Goal: Task Accomplishment & Management: Use online tool/utility

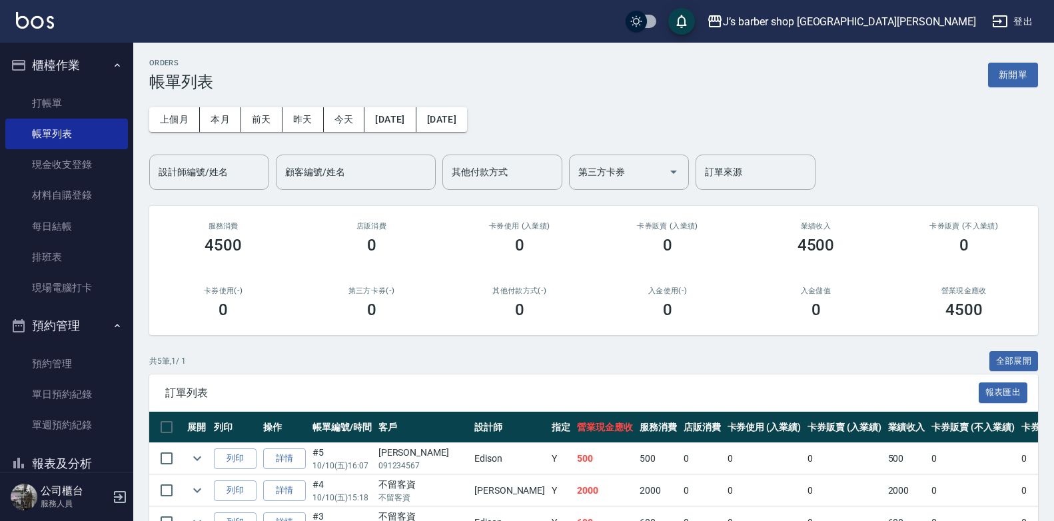
drag, startPoint x: 93, startPoint y: 362, endPoint x: 133, endPoint y: 288, distance: 84.1
click at [93, 362] on link "預約管理" at bounding box center [66, 364] width 123 height 31
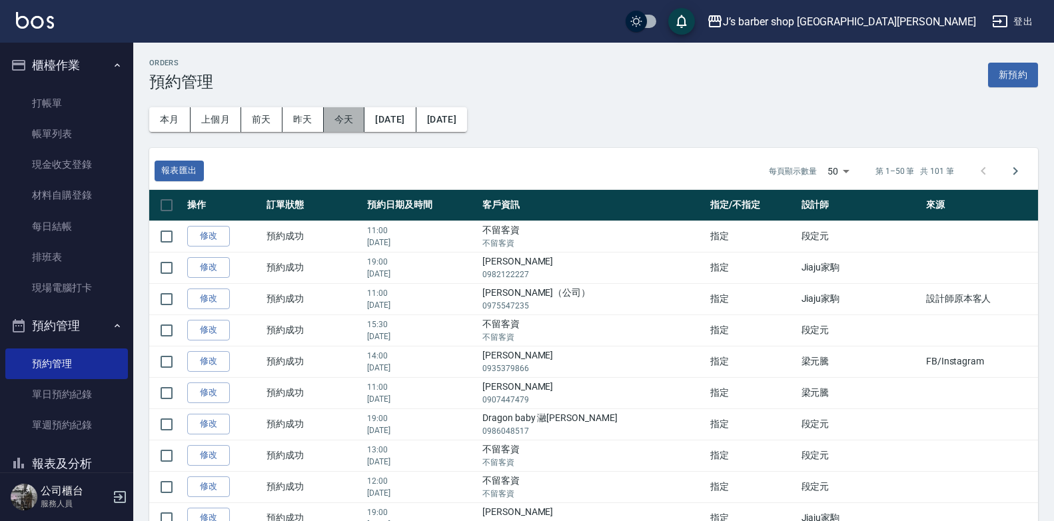
click at [360, 113] on button "今天" at bounding box center [344, 119] width 41 height 25
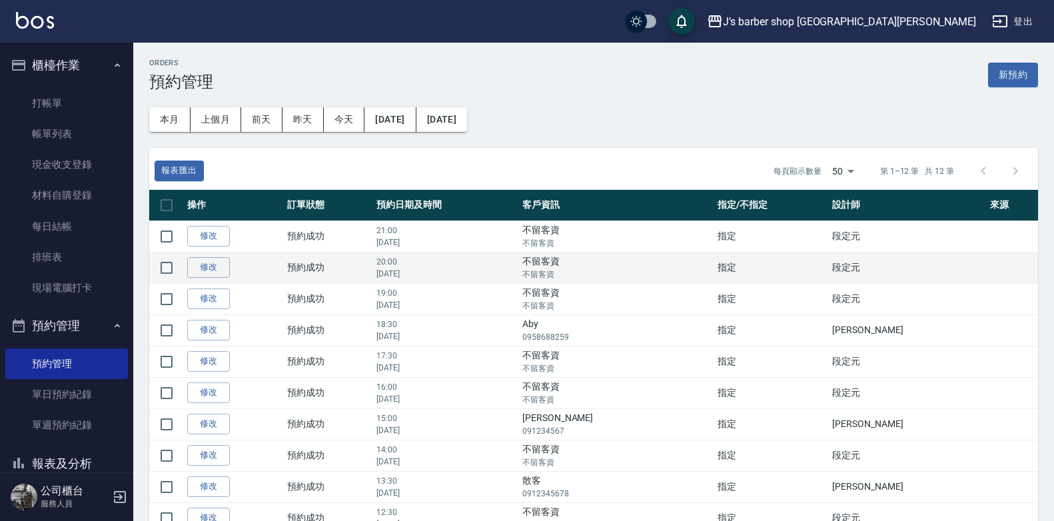
scroll to position [67, 0]
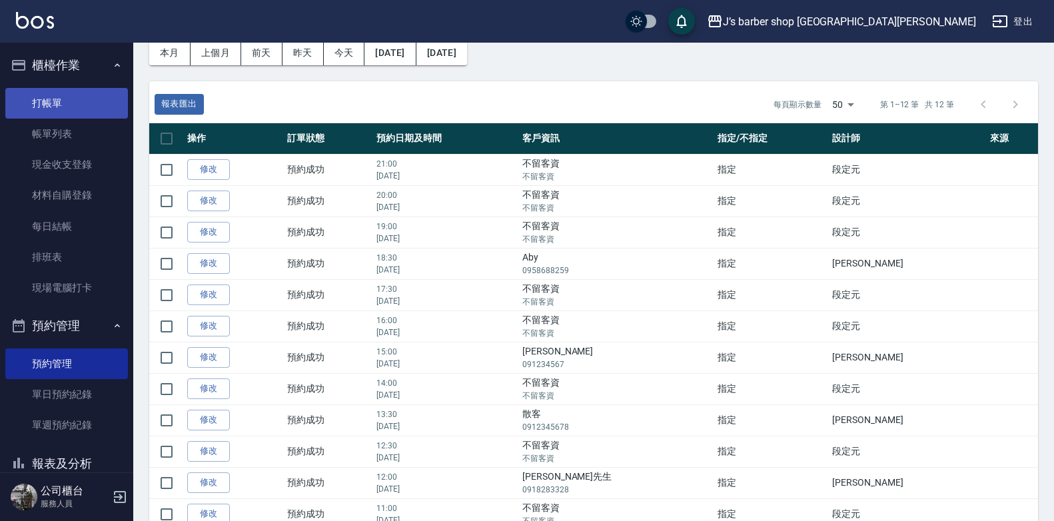
click at [43, 97] on link "打帳單" at bounding box center [66, 103] width 123 height 31
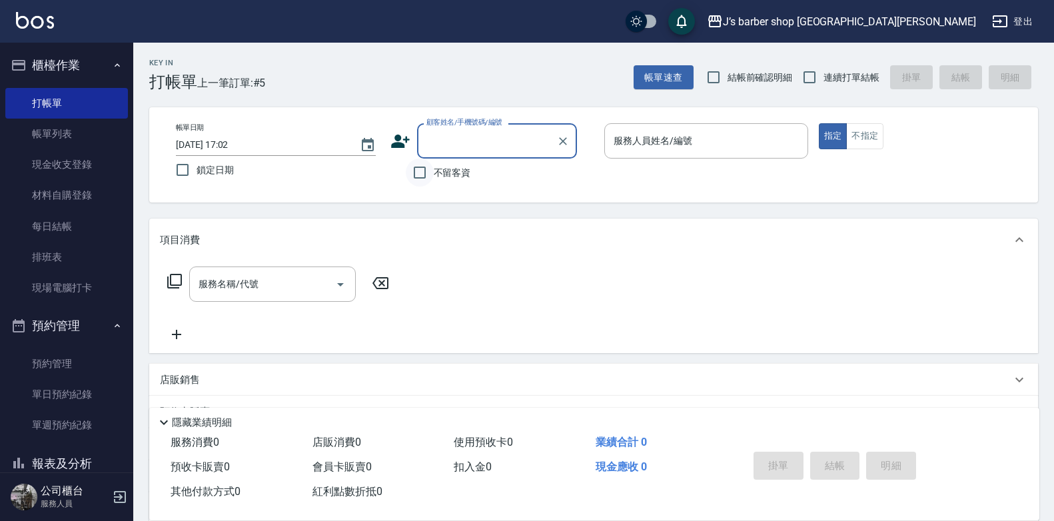
click at [428, 173] on input "不留客資" at bounding box center [420, 173] width 28 height 28
checkbox input "true"
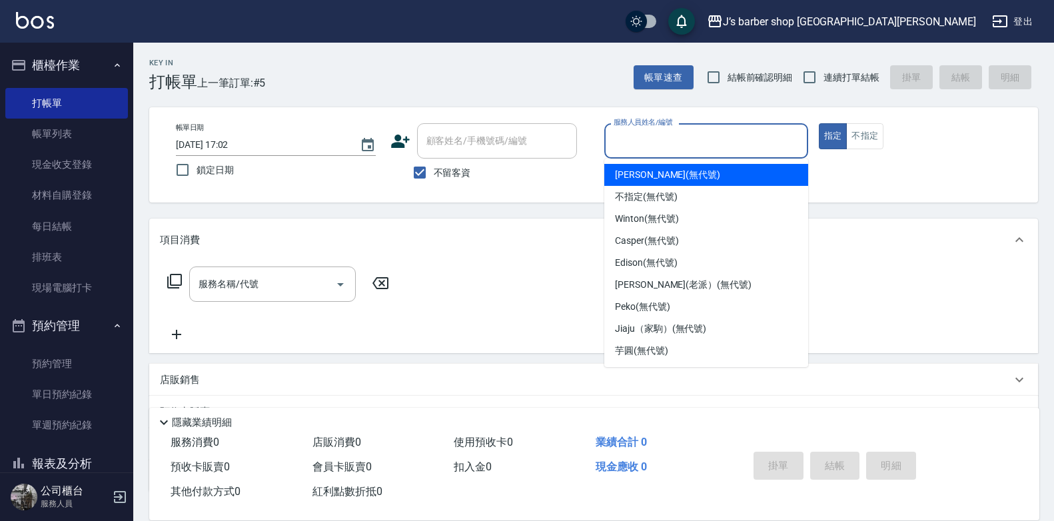
click at [632, 146] on input "服務人員姓名/編號" at bounding box center [707, 140] width 192 height 23
click at [665, 183] on div "[PERSON_NAME] (無代號)" at bounding box center [707, 175] width 204 height 22
type input "[PERSON_NAME](無代號)"
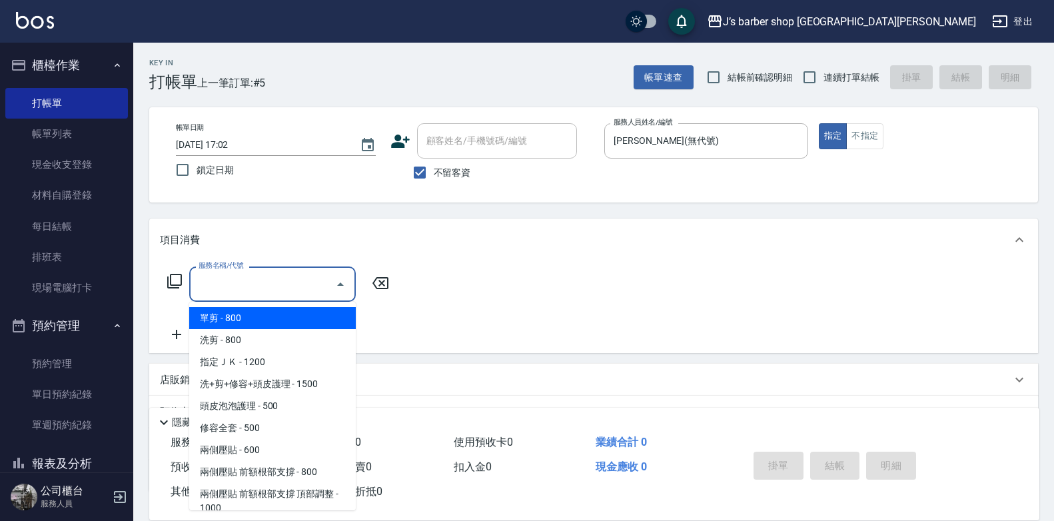
click at [267, 277] on input "服務名稱/代號" at bounding box center [262, 284] width 135 height 23
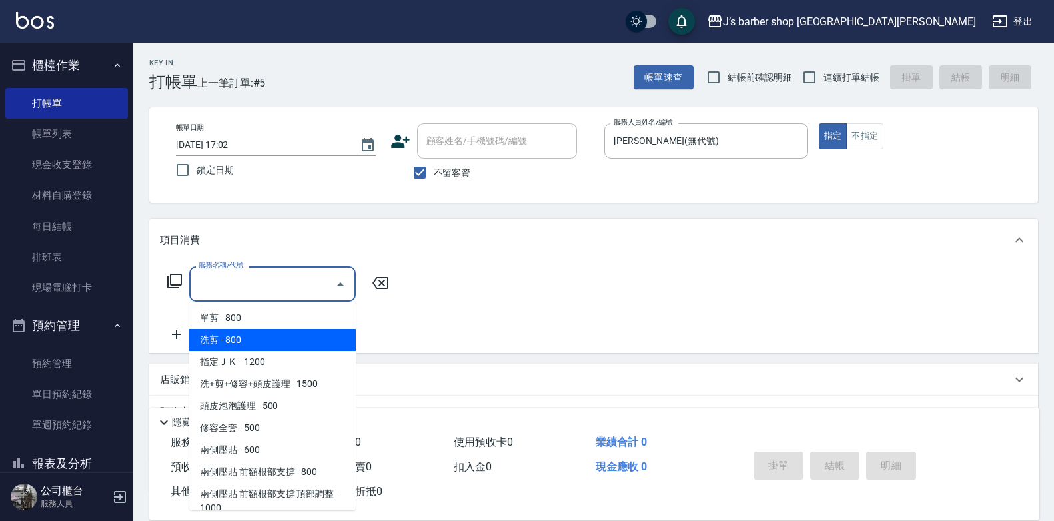
click at [271, 333] on span "洗剪 - 800" at bounding box center [272, 340] width 167 height 22
type input "洗剪(101)"
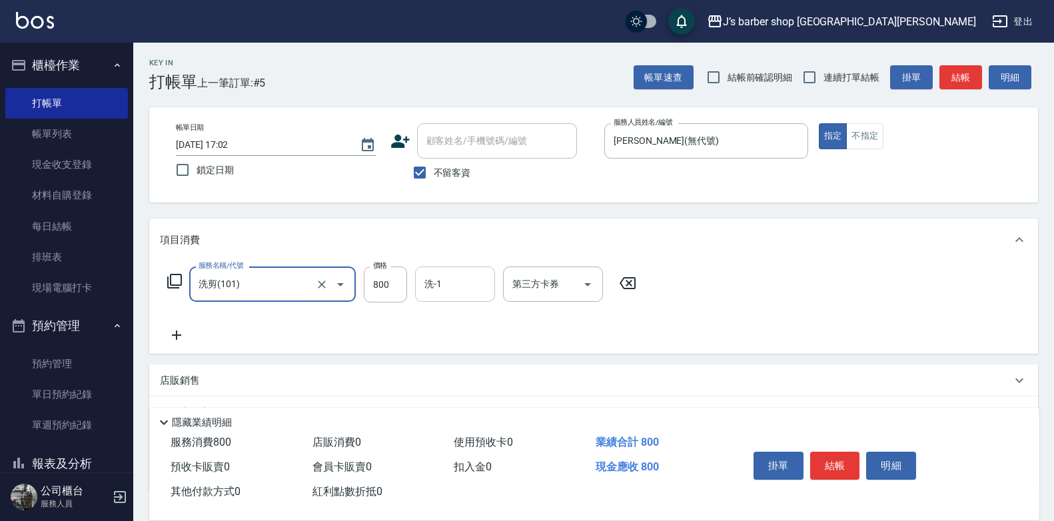
click at [468, 297] on div "洗-1" at bounding box center [455, 284] width 80 height 35
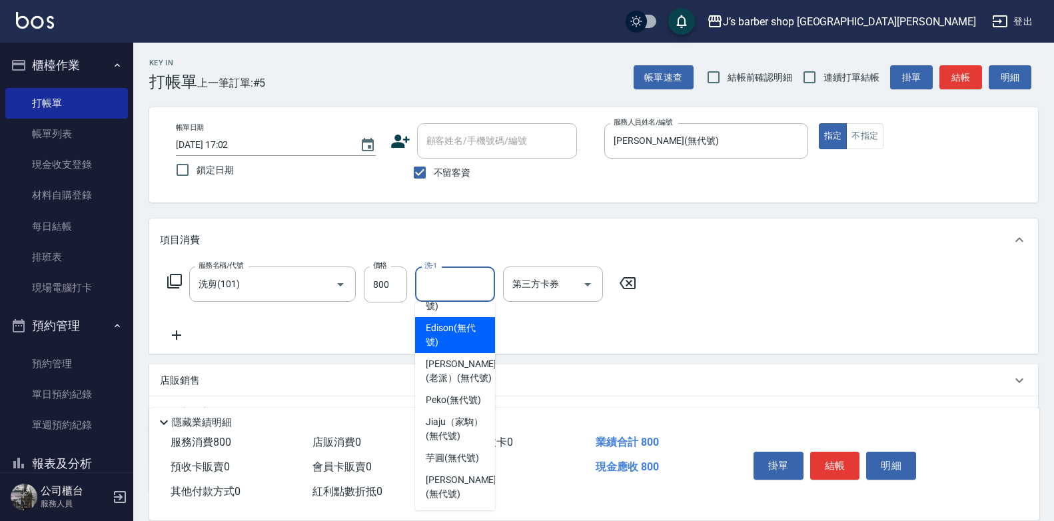
scroll to position [190, 0]
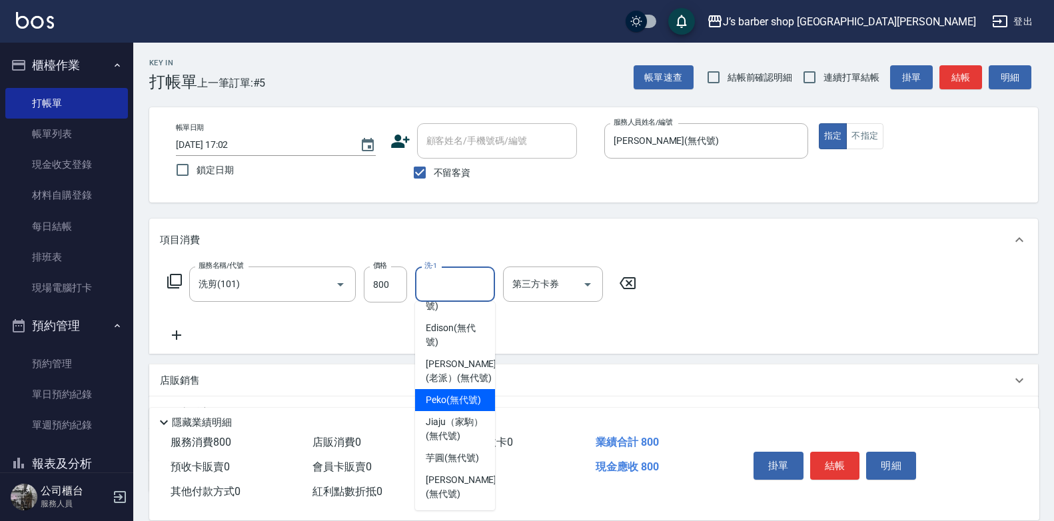
click at [467, 393] on span "Peko (無代號)" at bounding box center [453, 400] width 55 height 14
type input "Peko(無代號)"
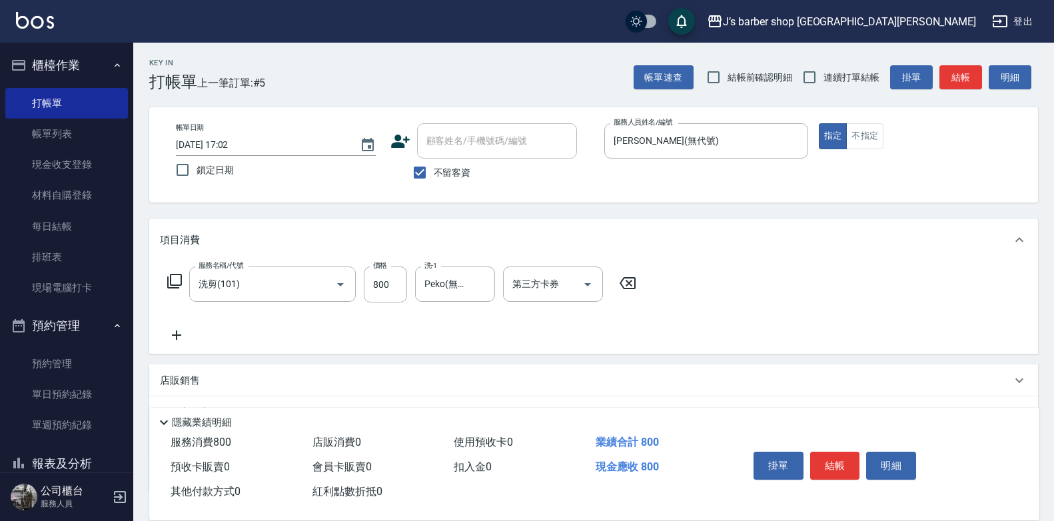
click at [177, 334] on icon at bounding box center [176, 335] width 9 height 9
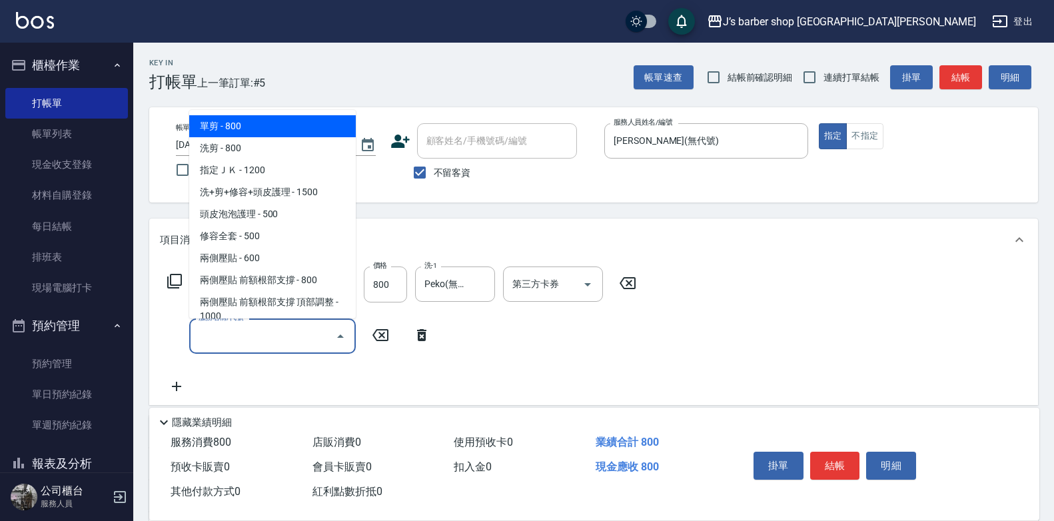
click at [267, 335] on input "服務名稱/代號" at bounding box center [262, 336] width 135 height 23
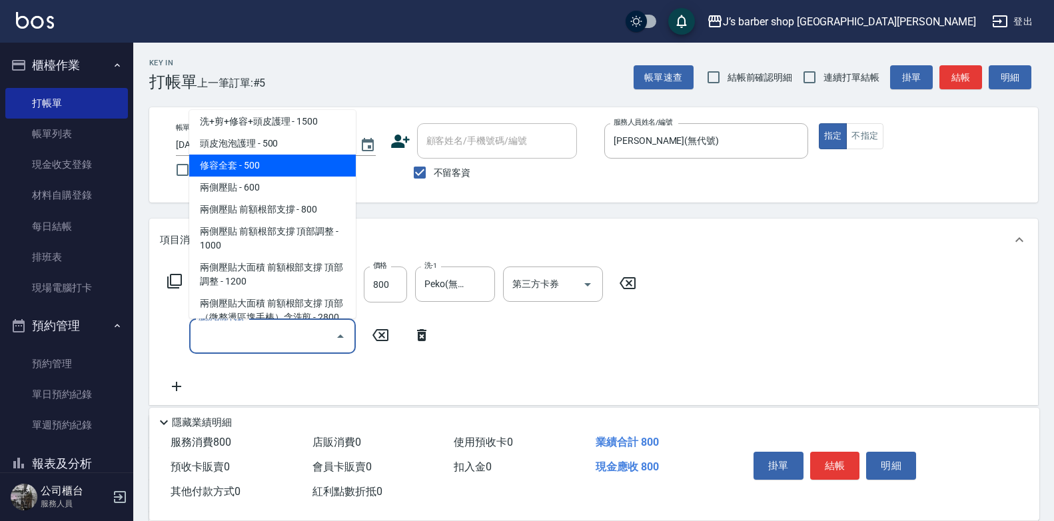
scroll to position [133, 0]
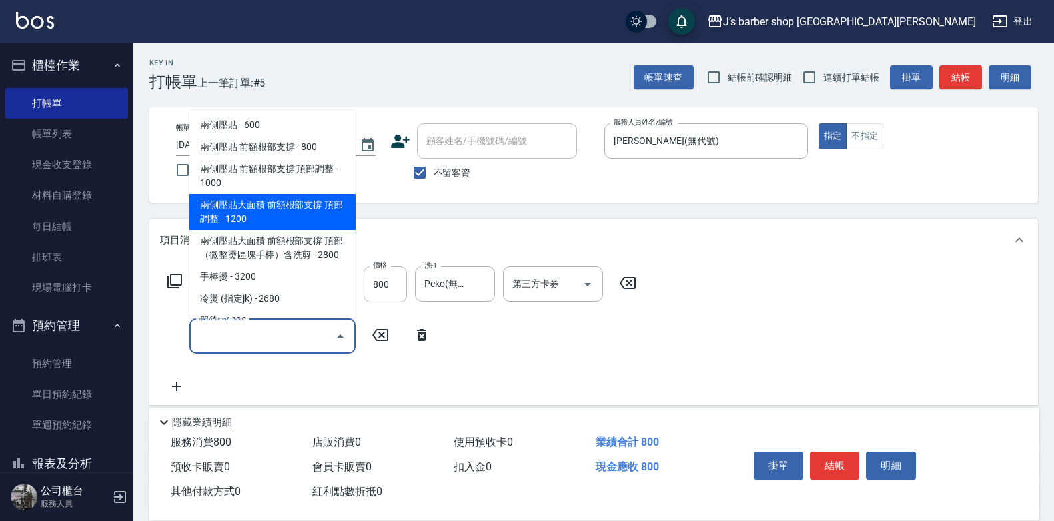
click at [318, 222] on span "兩側壓貼大面積 前額根部支撐 頂部調整 - 1200" at bounding box center [272, 212] width 167 height 36
type input "兩側壓貼大面積 前額根部支撐 頂部調整(Gp3)"
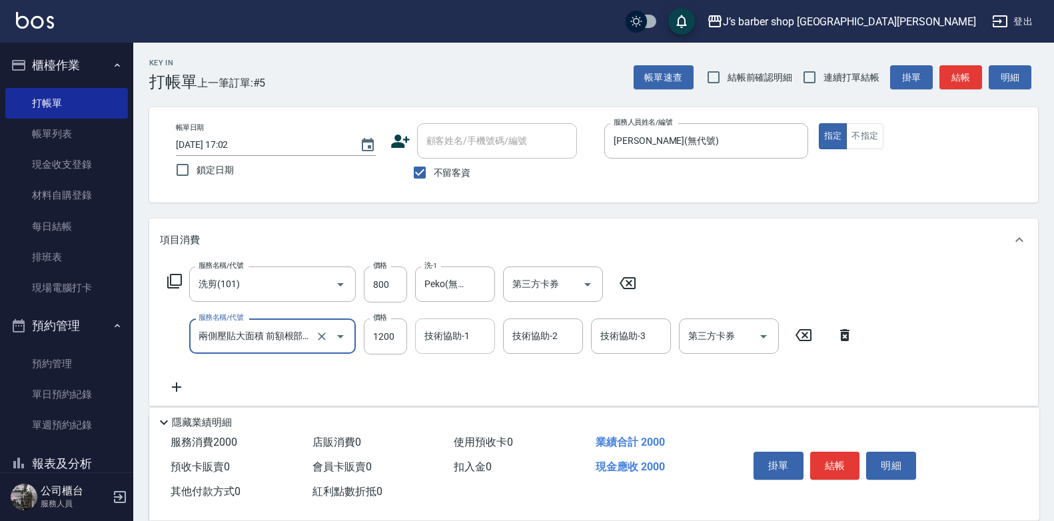
click at [463, 341] on input "技術協助-1" at bounding box center [455, 336] width 68 height 23
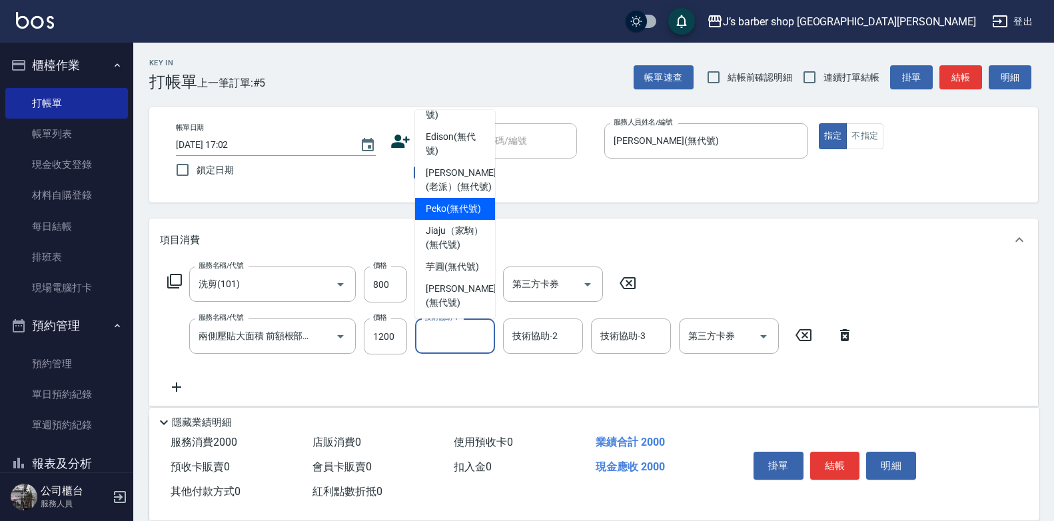
click at [453, 216] on span "Peko (無代號)" at bounding box center [453, 209] width 55 height 14
type input "Peko(無代號)"
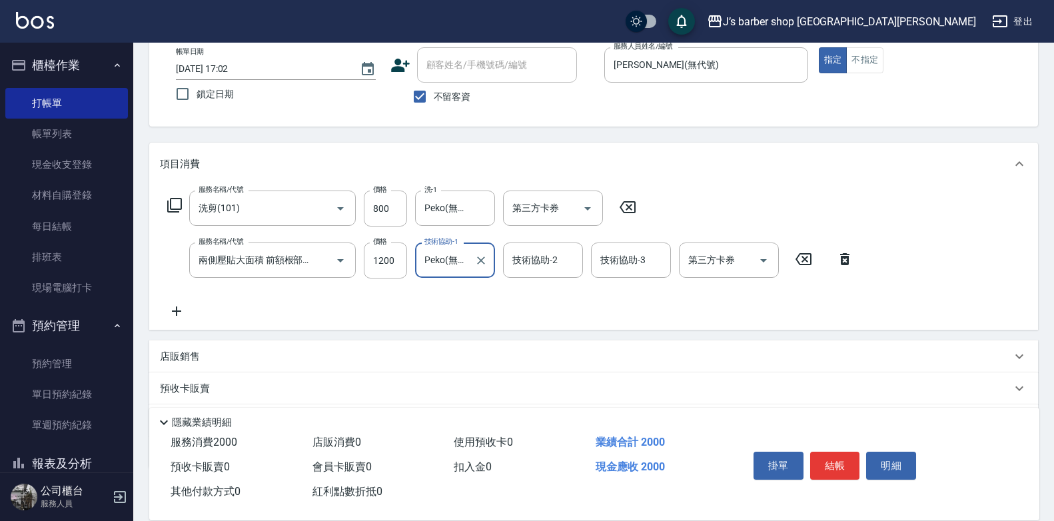
scroll to position [151, 0]
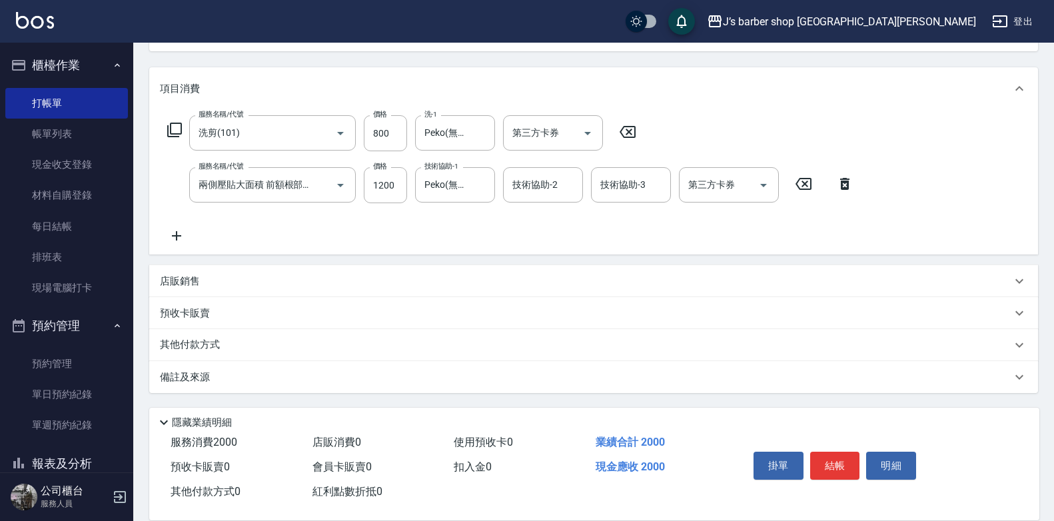
click at [170, 231] on icon at bounding box center [176, 236] width 33 height 16
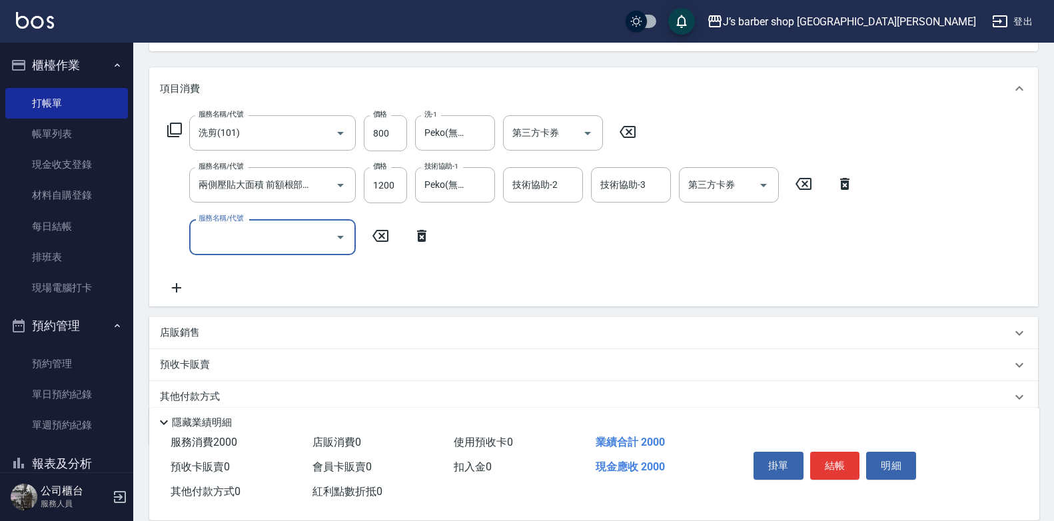
click at [246, 241] on input "服務名稱/代號" at bounding box center [262, 236] width 135 height 23
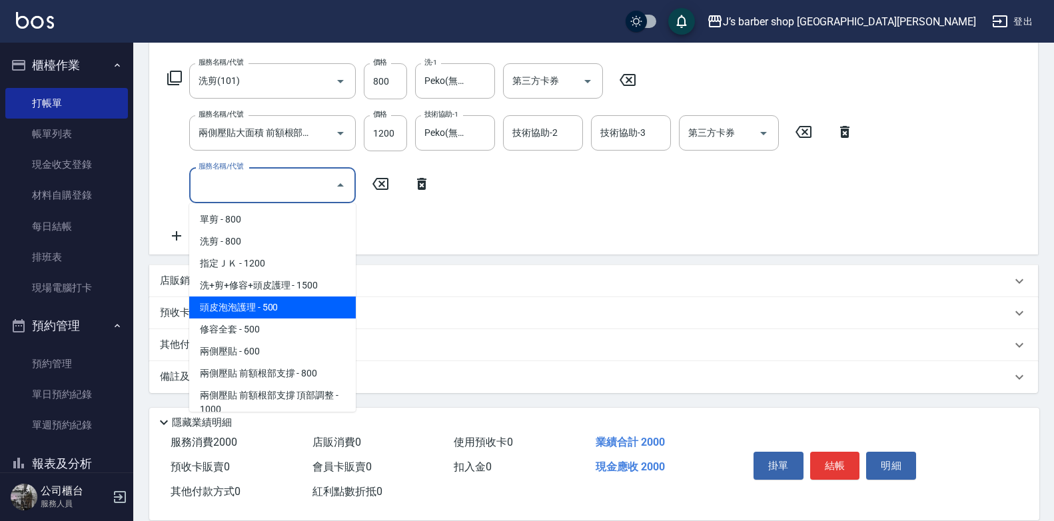
scroll to position [188, 0]
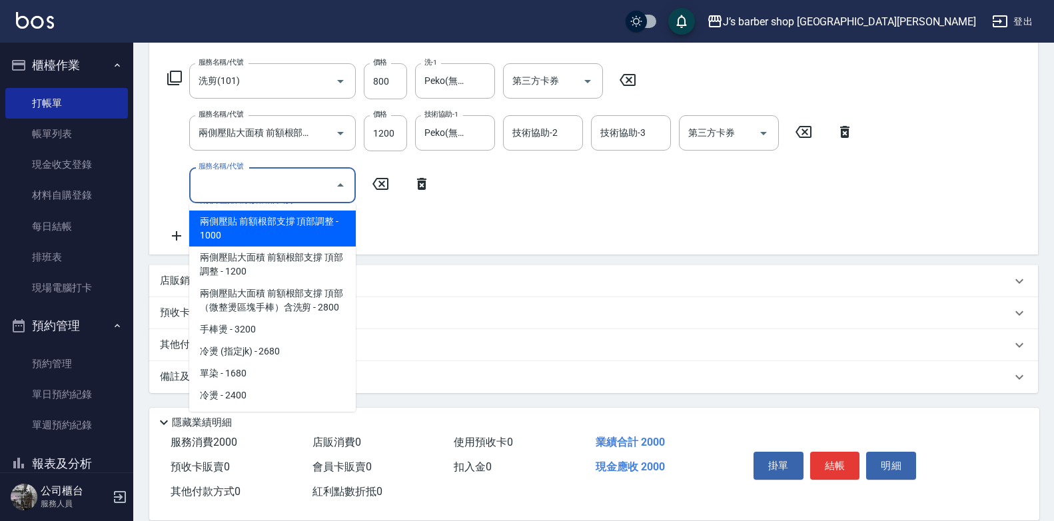
click at [169, 163] on div "服務名稱/代號 洗剪(101) 服務名稱/代號 價格 800 價格 洗-1 Peko(無代號) 洗-1 第三方卡券 第三方卡券 服務名稱/代號 兩側壓貼大面積…" at bounding box center [511, 153] width 702 height 180
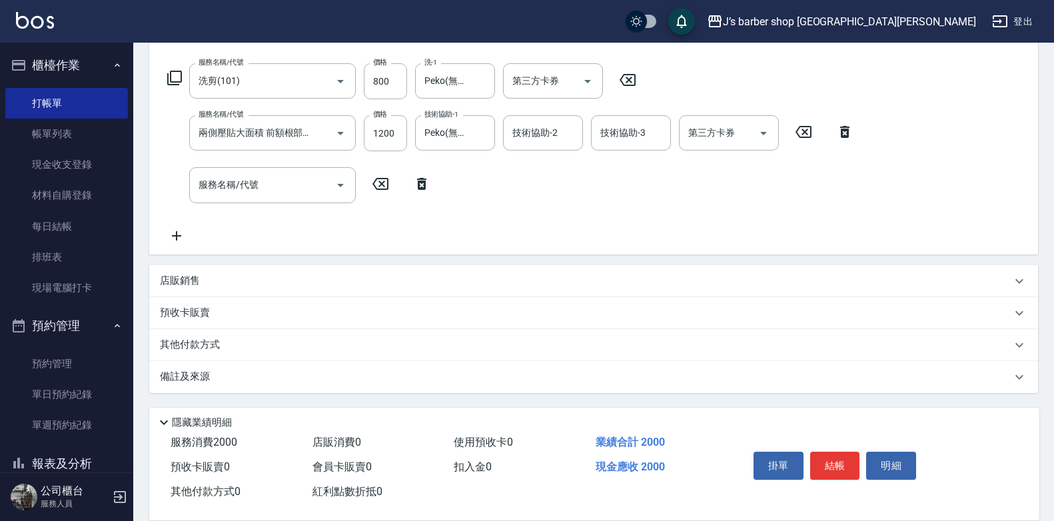
click at [388, 189] on icon at bounding box center [381, 184] width 16 height 12
click at [417, 185] on icon at bounding box center [421, 184] width 33 height 16
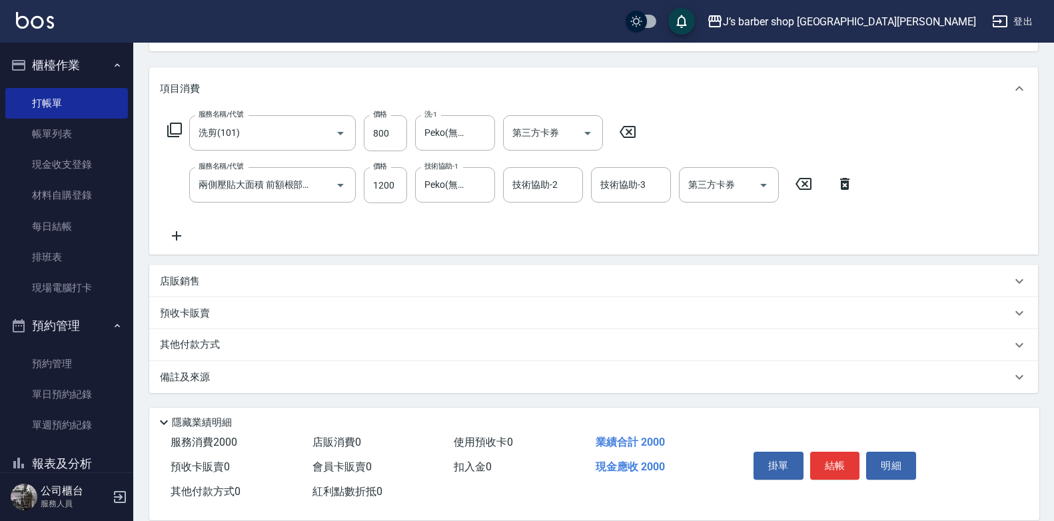
scroll to position [151, 0]
click at [211, 279] on div "店販銷售" at bounding box center [586, 282] width 852 height 14
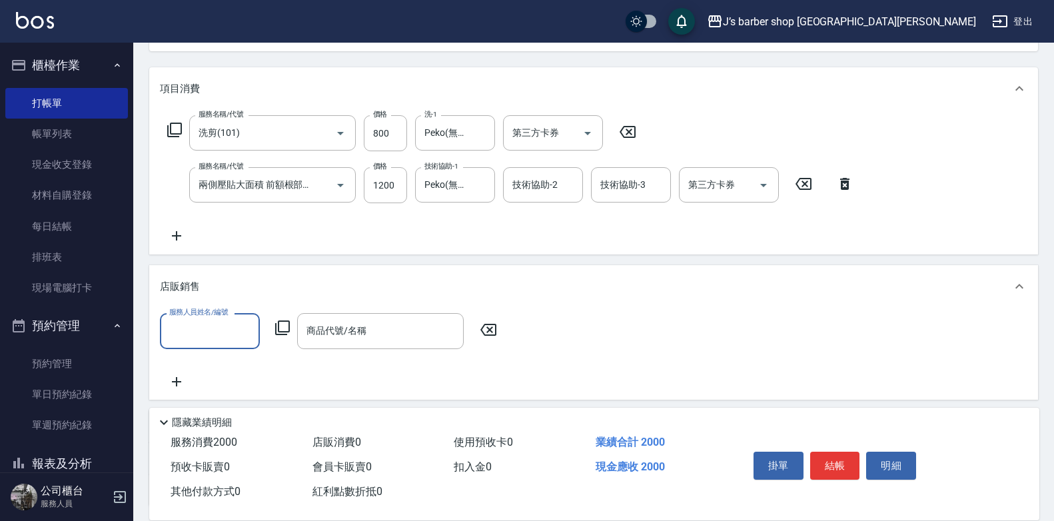
scroll to position [0, 0]
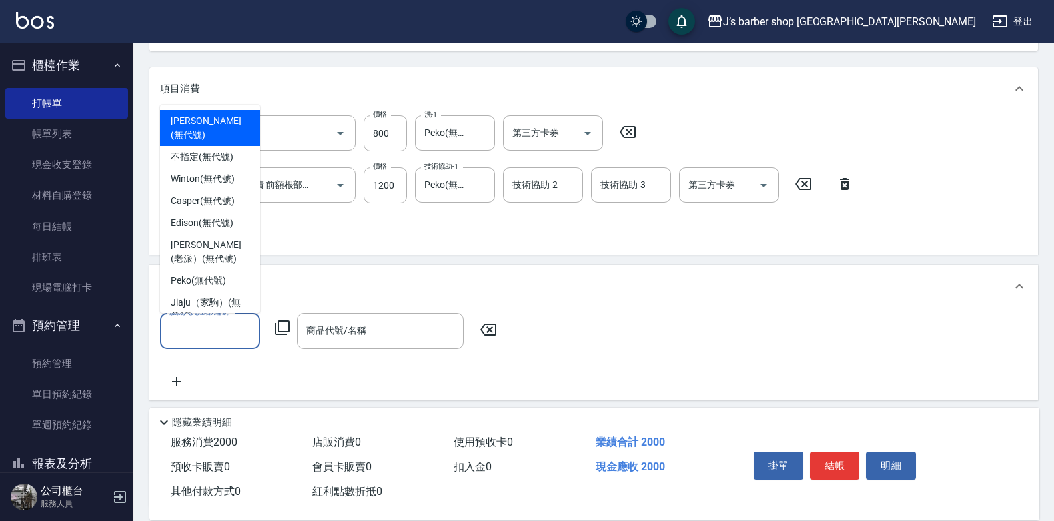
click at [221, 339] on input "服務人員姓名/編號" at bounding box center [210, 330] width 88 height 23
click at [193, 126] on span "[PERSON_NAME] (無代號)" at bounding box center [210, 128] width 79 height 28
type input "[PERSON_NAME](無代號)"
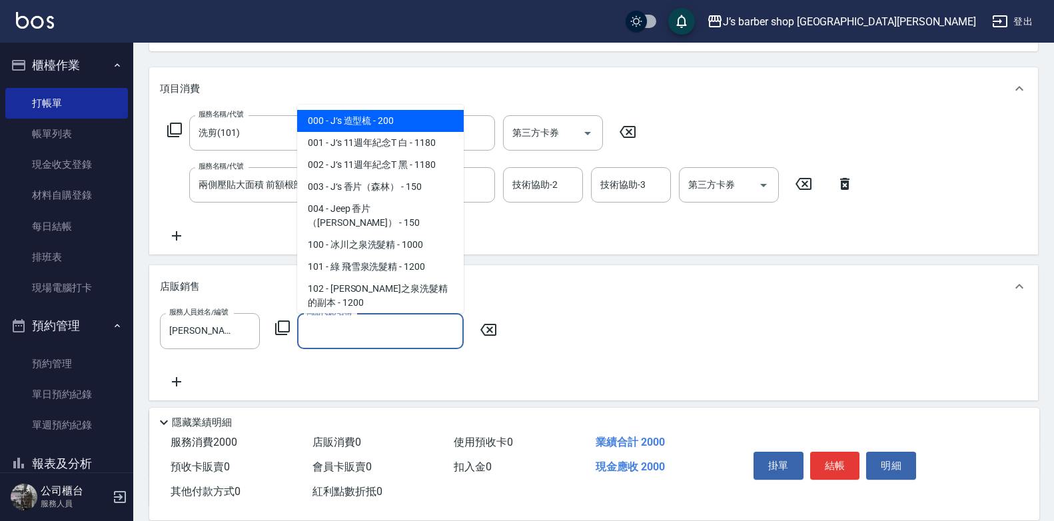
click at [350, 334] on input "商品代號/名稱" at bounding box center [380, 330] width 155 height 23
click at [421, 125] on span "000 - J‘s 造型梳 - 200" at bounding box center [380, 121] width 167 height 22
type input "J‘s 造型梳"
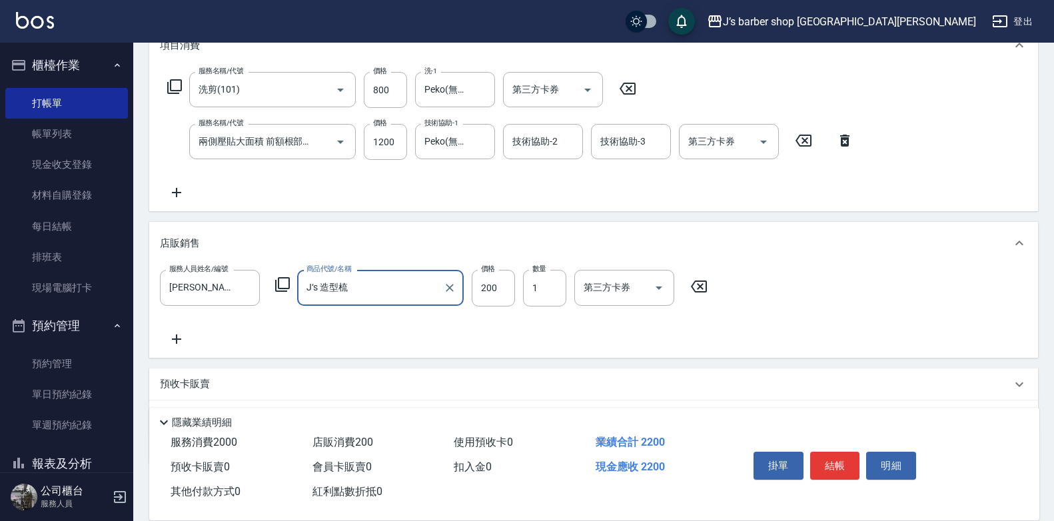
scroll to position [218, 0]
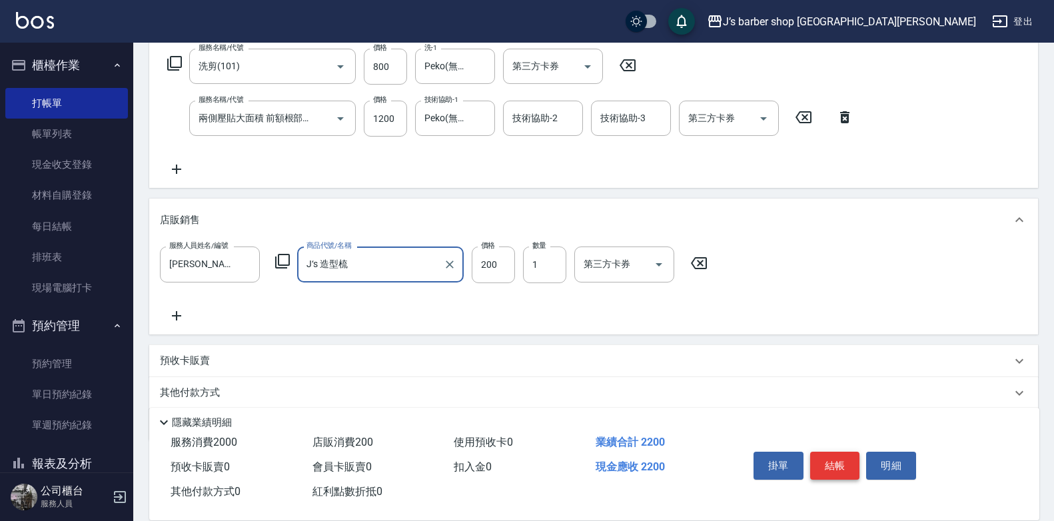
click at [830, 456] on button "結帳" at bounding box center [835, 466] width 50 height 28
